Goal: Navigation & Orientation: Find specific page/section

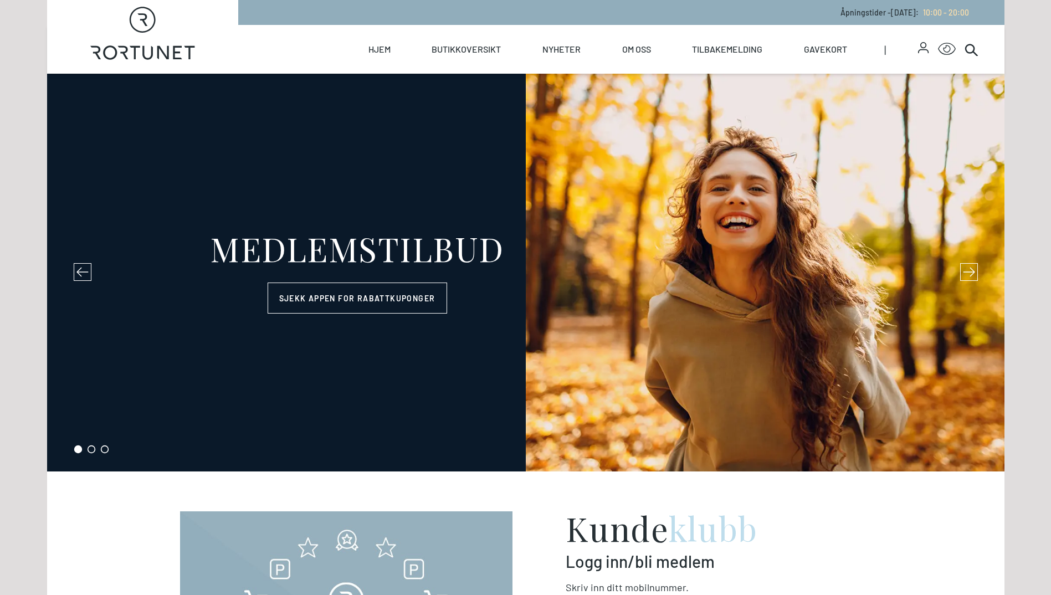
select select "NO"
click at [461, 44] on link "Butikkoversikt" at bounding box center [465, 49] width 69 height 49
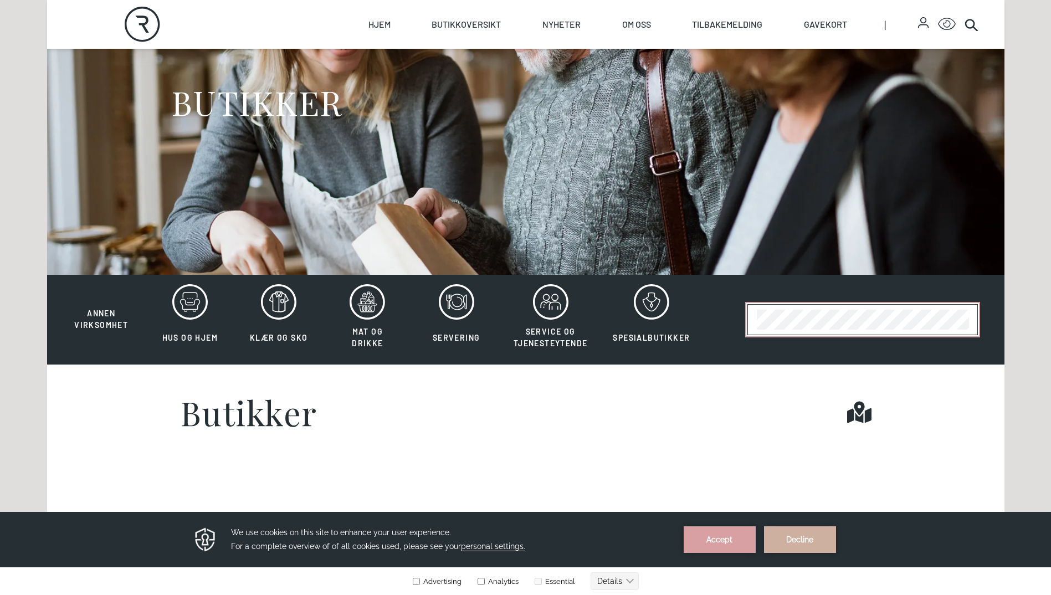
scroll to position [135, 0]
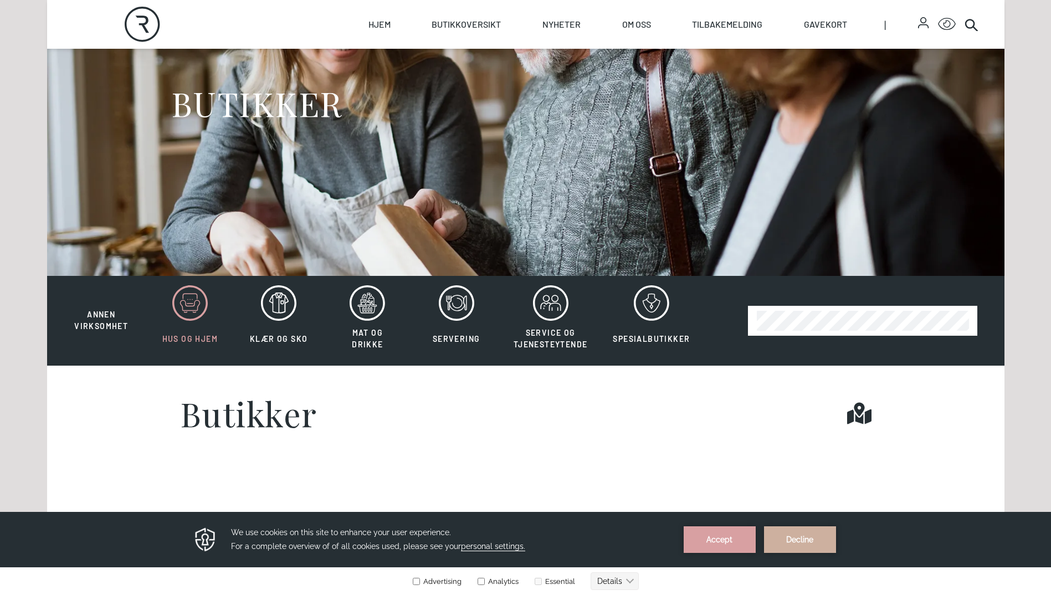
click at [190, 299] on icon at bounding box center [189, 302] width 35 height 35
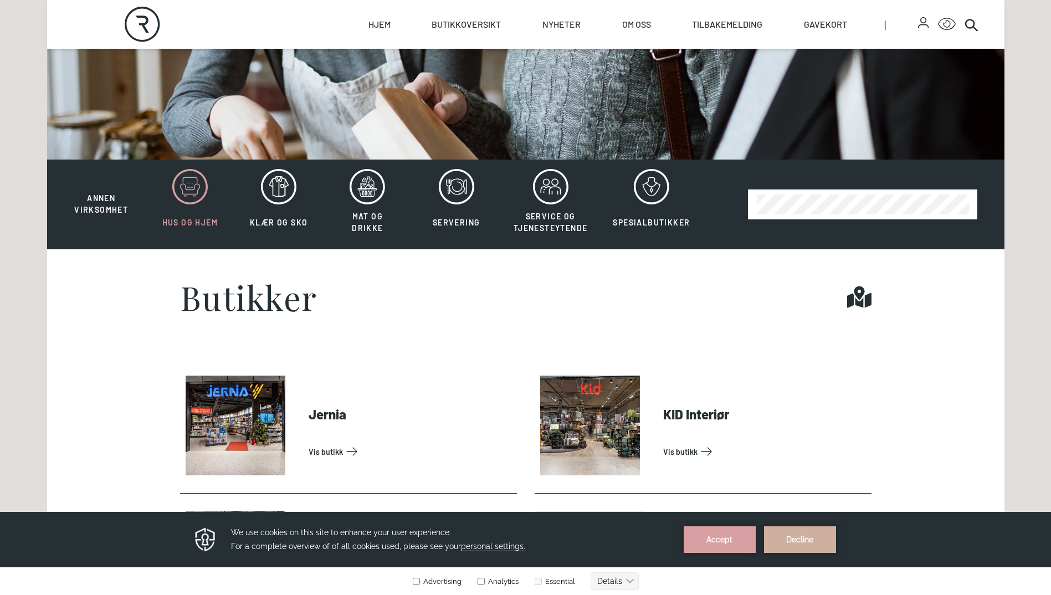
scroll to position [237, 0]
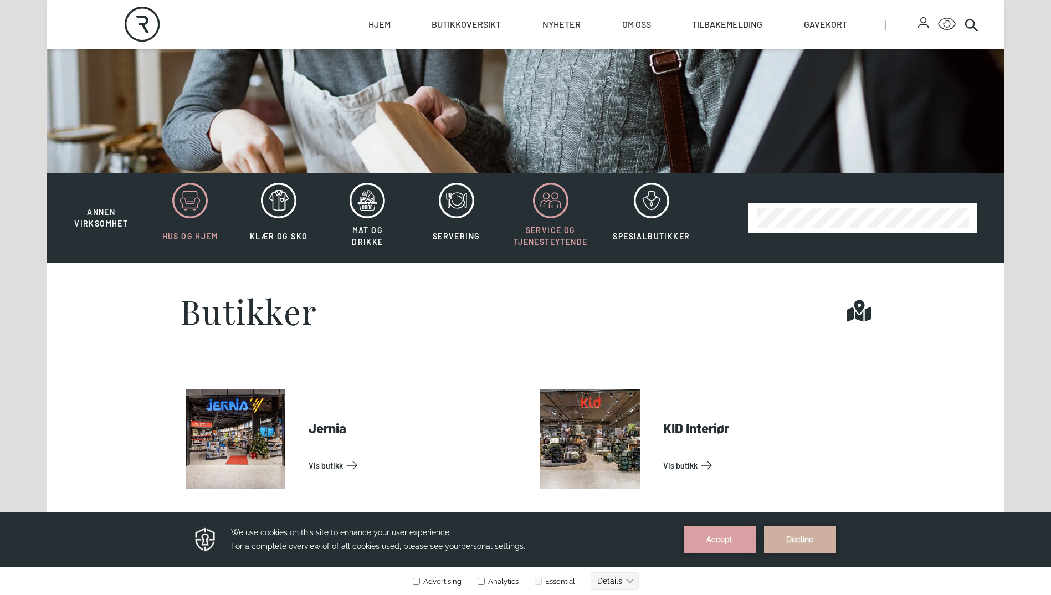
click at [545, 193] on icon at bounding box center [546, 196] width 6 height 6
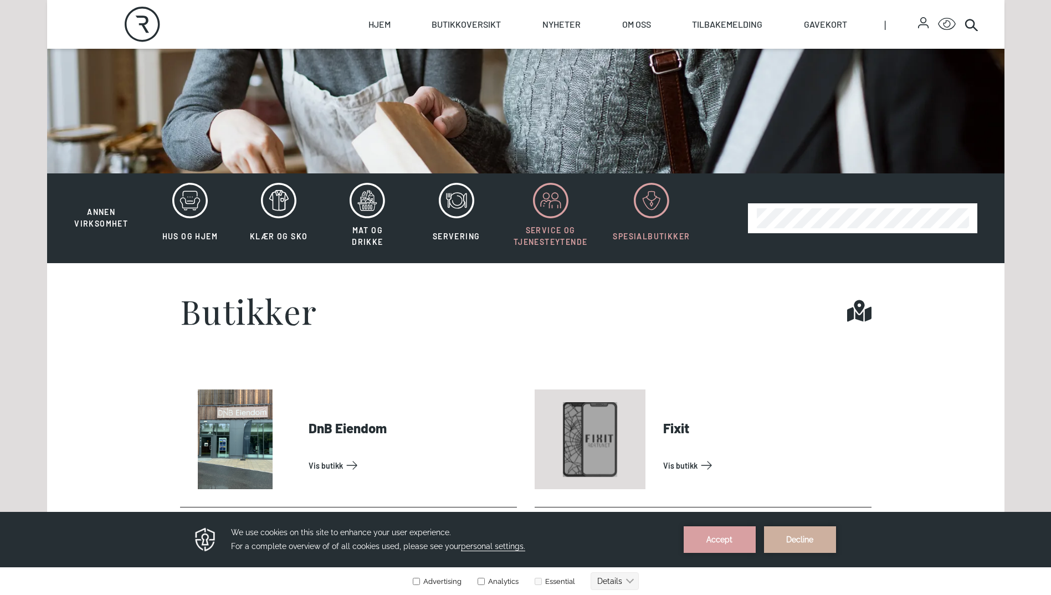
click at [645, 203] on icon at bounding box center [651, 200] width 35 height 35
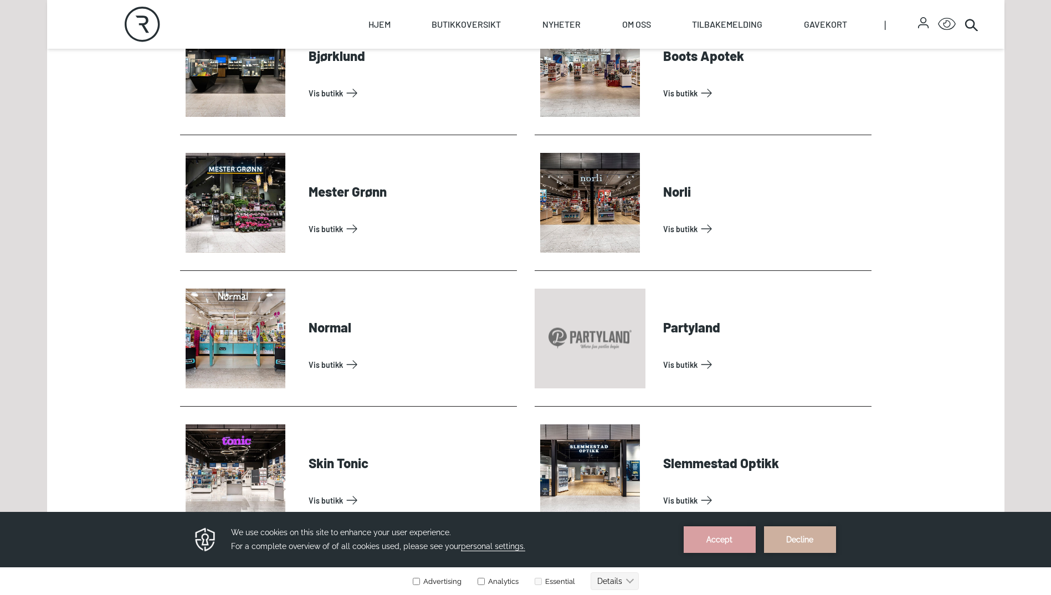
scroll to position [611, 0]
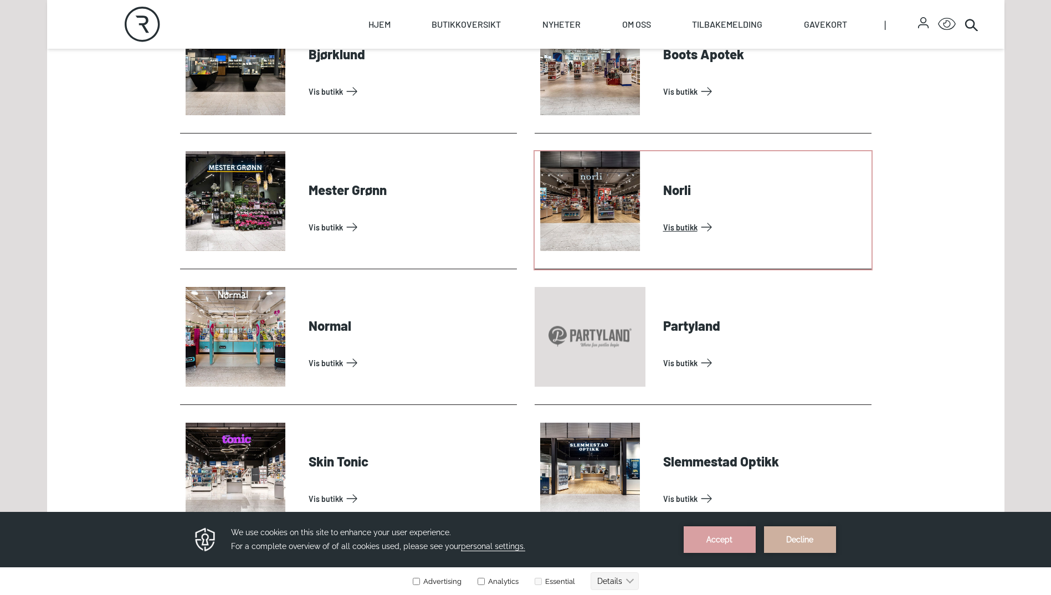
click at [676, 224] on link "Vis butikk" at bounding box center [765, 227] width 204 height 18
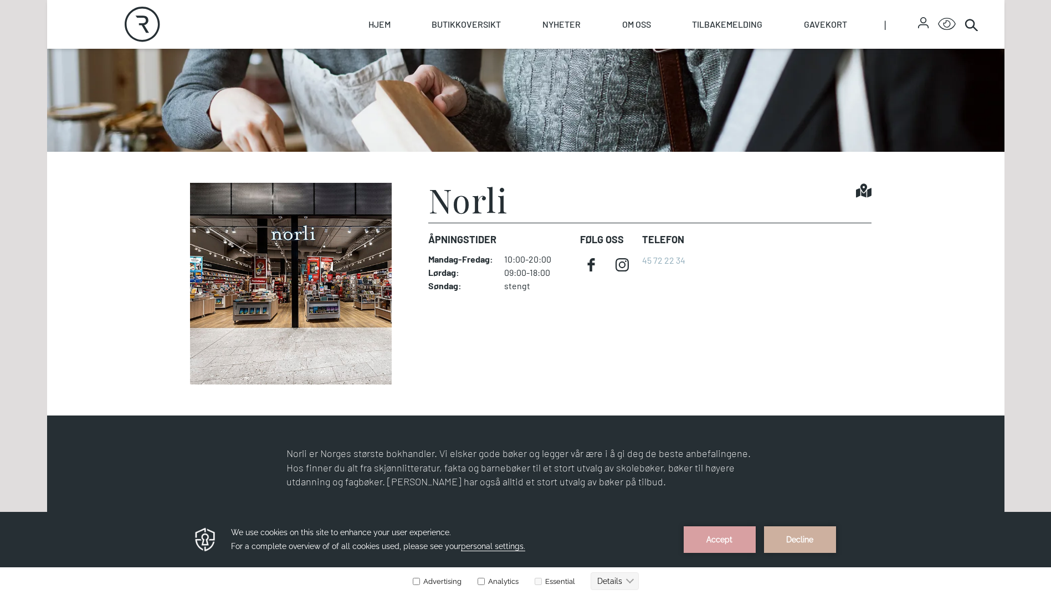
scroll to position [258, 0]
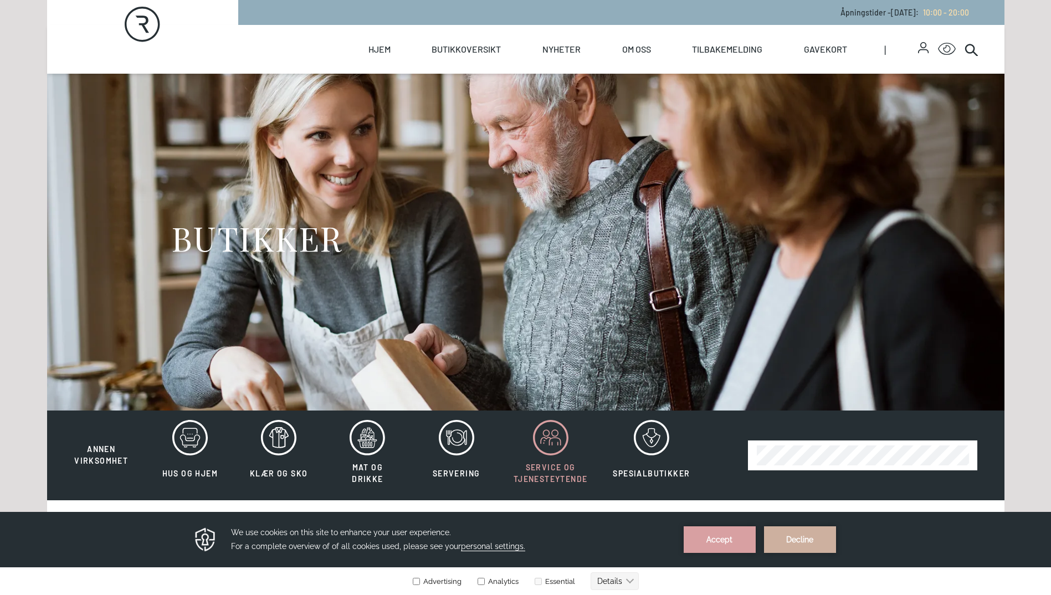
scroll to position [237, 0]
